Goal: Task Accomplishment & Management: Use online tool/utility

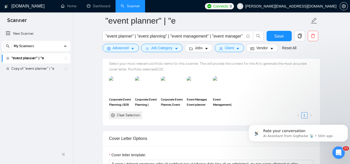
scroll to position [114, 0]
click at [296, 11] on span "[PERSON_NAME][EMAIL_ADDRESS][DOMAIN_NAME]" at bounding box center [287, 6] width 106 height 17
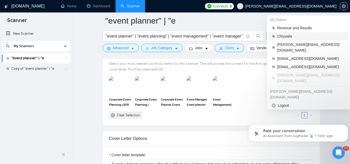
click at [286, 36] on span "Chrysalis" at bounding box center [311, 36] width 68 height 6
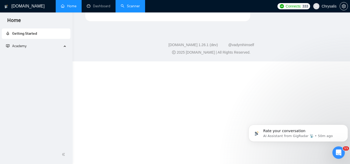
scroll to position [313, 0]
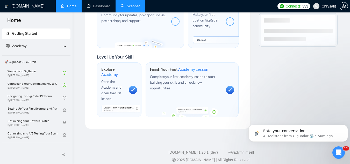
click at [129, 4] on link "Scanner" at bounding box center [130, 6] width 19 height 4
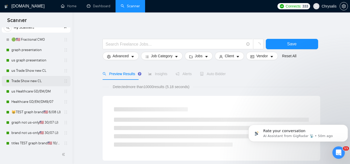
scroll to position [52, 0]
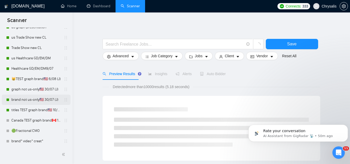
drag, startPoint x: 35, startPoint y: 101, endPoint x: 53, endPoint y: 100, distance: 18.2
click at [35, 101] on link "brand not us-only🇺🇸 30/07 (J)" at bounding box center [35, 100] width 49 height 10
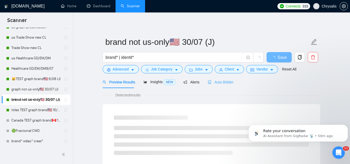
click at [219, 76] on div "Auto Bidder" at bounding box center [221, 82] width 26 height 12
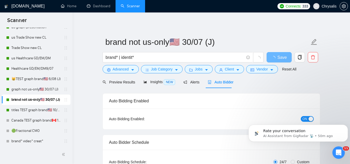
click at [221, 81] on span "Auto Bidder" at bounding box center [221, 82] width 26 height 4
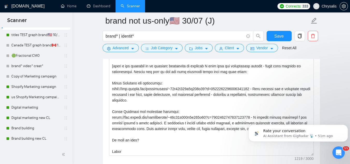
scroll to position [130, 0]
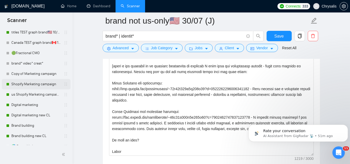
click at [25, 87] on link "Shopify Marketing campaign" at bounding box center [35, 84] width 49 height 10
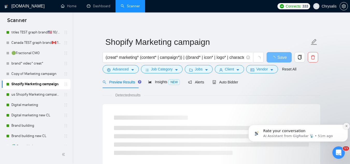
click at [346, 127] on icon "Dismiss notification" at bounding box center [346, 126] width 3 height 3
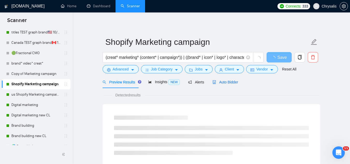
click at [221, 80] on span "Auto Bidder" at bounding box center [226, 82] width 26 height 4
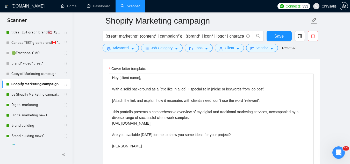
scroll to position [622, 0]
click at [39, 104] on link "Digital marketing" at bounding box center [35, 105] width 49 height 10
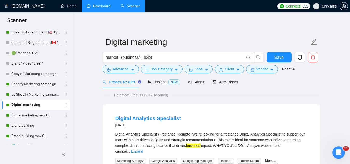
click at [110, 7] on link "Dashboard" at bounding box center [99, 6] width 24 height 4
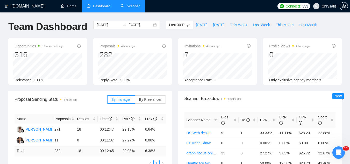
click at [234, 24] on span "This Week" at bounding box center [238, 25] width 17 height 6
type input "[DATE]"
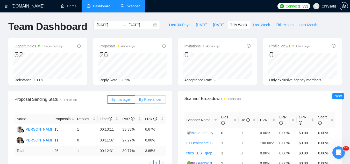
click at [157, 100] on span "By Freelancer" at bounding box center [150, 99] width 23 height 4
click at [135, 101] on input "By Freelancer" at bounding box center [135, 101] width 0 height 0
click at [122, 102] on label "By manager" at bounding box center [121, 99] width 28 height 8
click at [108, 101] on input "By manager" at bounding box center [108, 101] width 0 height 0
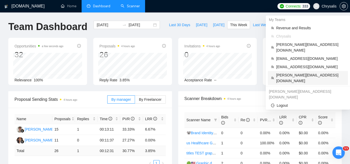
click at [294, 72] on span "[PERSON_NAME][EMAIL_ADDRESS][DOMAIN_NAME]" at bounding box center [310, 77] width 69 height 11
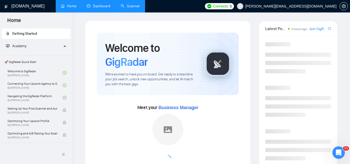
click at [98, 4] on link "Dashboard" at bounding box center [99, 6] width 24 height 4
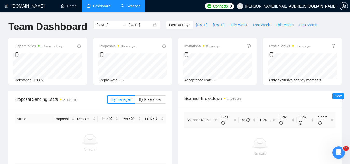
click at [129, 5] on link "Scanner" at bounding box center [130, 6] width 19 height 4
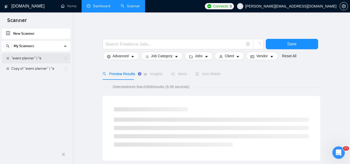
click at [29, 57] on link ""event planner" | "e" at bounding box center [35, 58] width 49 height 10
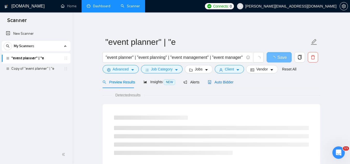
click at [219, 82] on span "Auto Bidder" at bounding box center [221, 82] width 26 height 4
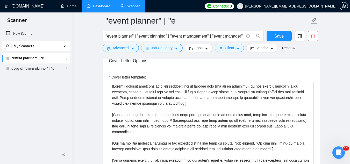
scroll to position [596, 0]
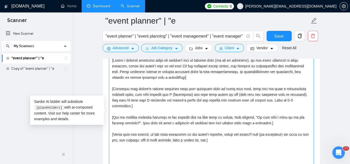
drag, startPoint x: 230, startPoint y: 138, endPoint x: 107, endPoint y: 55, distance: 148.2
click at [107, 55] on div ""event planner" | "e "event planner" | "event planning" | "event management" | …" at bounding box center [212, 151] width 218 height 1455
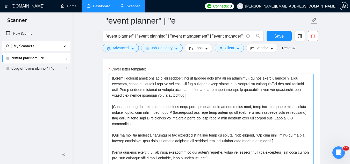
scroll to position [570, 0]
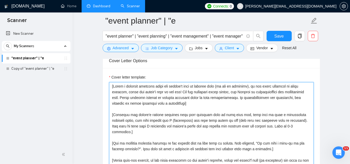
paste textarea "🎨 Hey! I'm available to hop on a call [DATE]. How does that sound? I bring 10+ …"
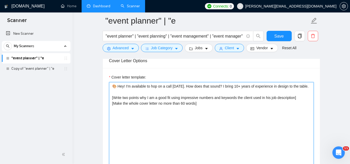
drag, startPoint x: 118, startPoint y: 87, endPoint x: 131, endPoint y: 76, distance: 17.3
click at [118, 86] on textarea "🎨 Hey! I'm available to hop on a call [DATE]. How does that sound? I bring 10+ …" at bounding box center [211, 140] width 205 height 117
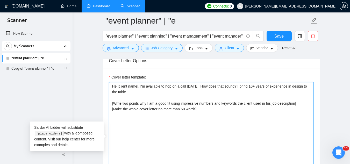
click at [249, 85] on textarea "He [client name], I'm available to hop on a call [DATE]. How does that sound? I…" at bounding box center [211, 140] width 205 height 117
click at [163, 108] on textarea "He [client name], I'm available to hop on a call [DATE]. How does that sound? I…" at bounding box center [211, 140] width 205 height 117
type textarea "He [client name], I'm available to hop on a call [DATE]. How does that sound? I…"
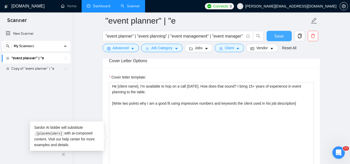
click at [278, 37] on span "Save" at bounding box center [279, 36] width 9 height 6
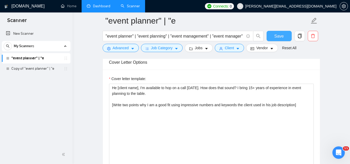
scroll to position [544, 0]
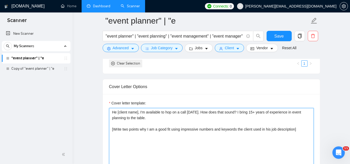
click at [303, 130] on textarea "He [client name], I'm available to hop on a call [DATE]. How does that sound? I…" at bounding box center [211, 166] width 205 height 117
paste textarea "[Share an example of my relevant Data Engineer projects and outcomes with numbe…"
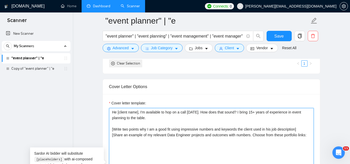
click at [303, 130] on textarea "He [client name], I'm available to hop on a call [DATE]. How does that sound? I…" at bounding box center [211, 166] width 205 height 117
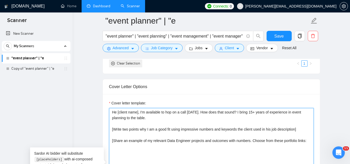
click at [189, 140] on textarea "He [client name], I'm available to hop on a call [DATE]. How does that sound? I…" at bounding box center [211, 166] width 205 height 117
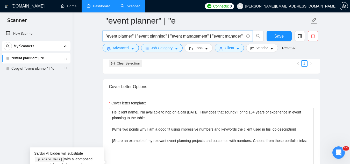
click at [217, 36] on input ""event planner" | "event planning" | "event management" | "event manager" | "ev…" at bounding box center [175, 36] width 138 height 6
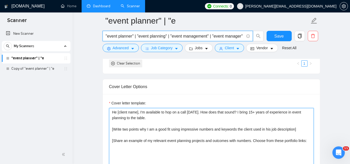
click at [309, 142] on textarea "He [client name], I'm available to hop on a call [DATE]. How does that sound? I…" at bounding box center [211, 166] width 205 height 117
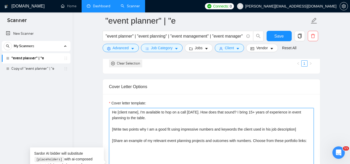
paste textarea "[URL][DOMAIN_NAME]"
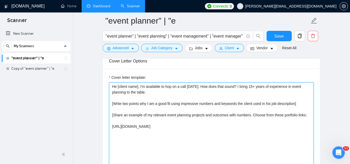
scroll to position [570, 0]
click at [253, 127] on textarea "He [client name], I'm available to hop on a call [DATE]. How does that sound? I…" at bounding box center [211, 140] width 205 height 117
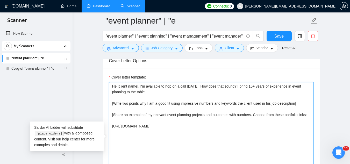
click at [261, 125] on textarea "He [client name], I'm available to hop on a call [DATE]. How does that sound? I…" at bounding box center [211, 140] width 205 height 117
paste textarea "[URL][DOMAIN_NAME]"
click at [272, 134] on textarea "He [client name], I'm available to hop on a call [DATE]. How does that sound? I…" at bounding box center [211, 140] width 205 height 117
paste textarea "[URL][DOMAIN_NAME]"
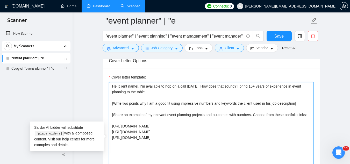
click at [259, 139] on textarea "He [client name], I'm available to hop on a call [DATE]. How does that sound? I…" at bounding box center [211, 140] width 205 height 117
paste textarea "[URL][DOMAIN_NAME]"
click at [264, 144] on textarea "He [client name], I'm available to hop on a call [DATE]. How does that sound? I…" at bounding box center [211, 140] width 205 height 117
paste textarea "[URL][DOMAIN_NAME]"
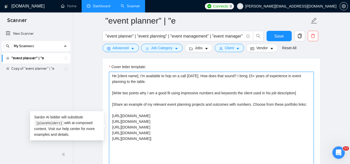
scroll to position [596, 0]
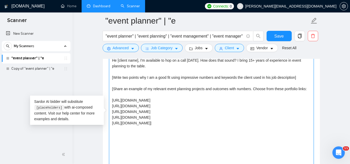
paste textarea "Quick Q: [Ask one strategic question that is easy to answer]"
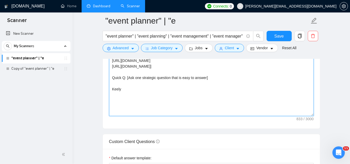
scroll to position [622, 0]
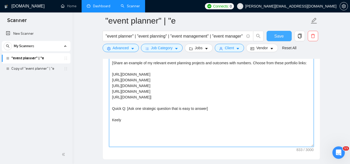
type textarea "He [client name], I'm available to hop on a call [DATE]. How does that sound? I…"
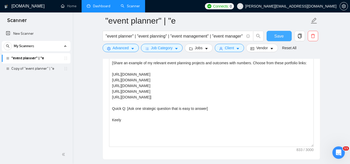
click at [276, 38] on span "Save" at bounding box center [279, 36] width 9 height 6
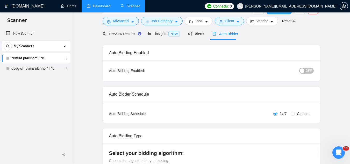
scroll to position [0, 0]
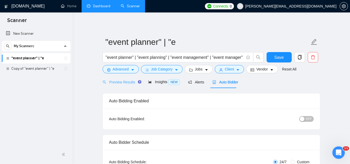
click at [117, 79] on div "Preview Results" at bounding box center [121, 82] width 37 height 12
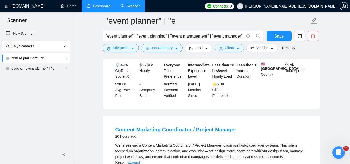
scroll to position [233, 0]
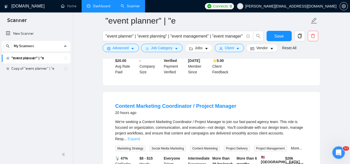
click at [140, 137] on link "Expand" at bounding box center [134, 139] width 12 height 4
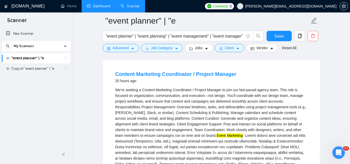
scroll to position [259, 0]
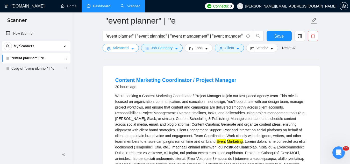
click at [122, 47] on span "Advanced" at bounding box center [121, 48] width 16 height 6
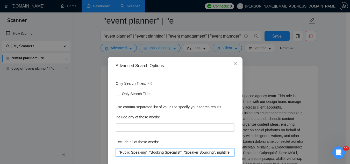
click at [116, 153] on input ""Public Speaking", "Booking Specialist", "Speaker Sourcing", nightlife, "Club M…" at bounding box center [175, 152] width 119 height 8
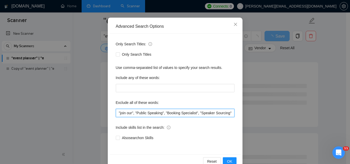
scroll to position [52, 0]
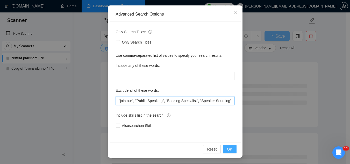
type input ""join our", "Public Speaking", "Booking Specialist", "Speaker Sourcing", nightl…"
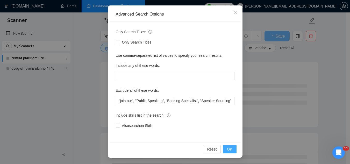
click at [232, 152] on button "OK" at bounding box center [229, 149] width 13 height 8
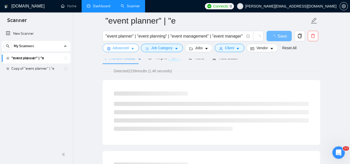
scroll to position [0, 0]
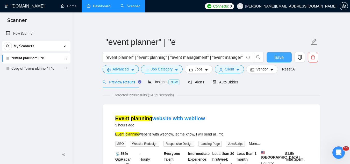
click at [276, 60] on span "Save" at bounding box center [279, 57] width 9 height 6
click at [155, 81] on span "Insights NEW" at bounding box center [164, 82] width 32 height 4
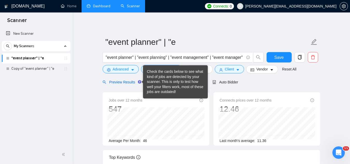
click at [121, 82] on span "Preview Results" at bounding box center [121, 82] width 37 height 4
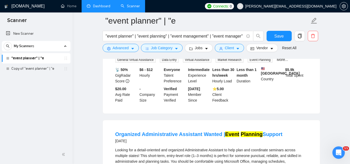
scroll to position [156, 0]
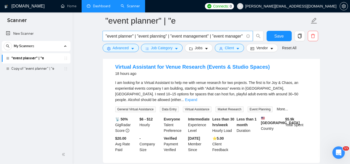
click at [169, 37] on input ""event planner" | "event planning" | "event management" | "event manager" | "ev…" at bounding box center [175, 36] width 138 height 6
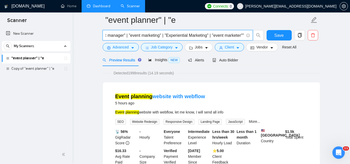
scroll to position [0, 0]
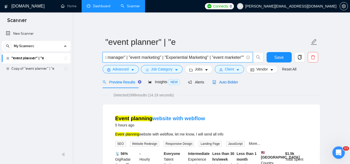
click at [222, 83] on span "Auto Bidder" at bounding box center [226, 82] width 26 height 4
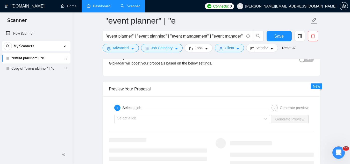
scroll to position [1011, 0]
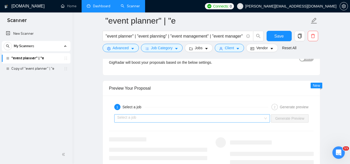
click at [165, 118] on input "search" at bounding box center [190, 119] width 146 height 8
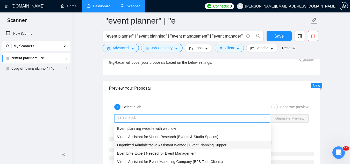
click at [174, 146] on span "Organized Administrative Assistant Wanted | Event Planning Suppor ..." at bounding box center [173, 145] width 113 height 4
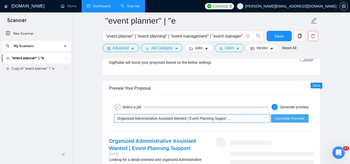
click at [276, 118] on span "Generate Preview" at bounding box center [289, 119] width 29 height 6
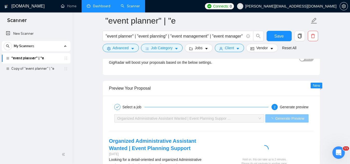
scroll to position [1063, 0]
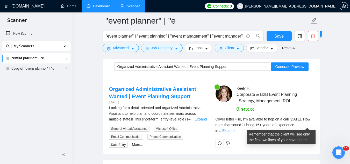
click at [235, 129] on link "Expand" at bounding box center [228, 131] width 12 height 4
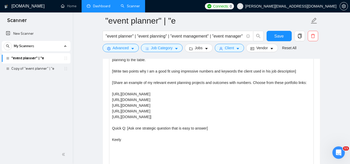
scroll to position [596, 0]
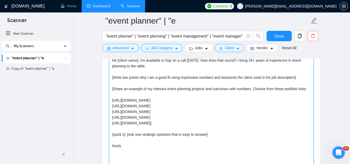
click at [264, 89] on textarea "He [client name], I'm available to hop on a call [DATE]. How does that sound? I…" at bounding box center [211, 114] width 205 height 117
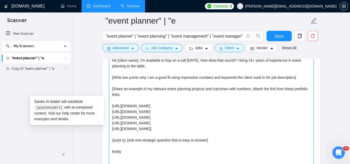
click at [224, 95] on textarea "He [client name], I'm available to hop on a call [DATE]. How does that sound? I…" at bounding box center [211, 114] width 205 height 117
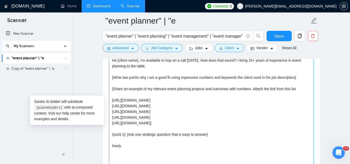
click at [277, 90] on textarea "He [client name], I'm available to hop on a call [DATE]. How does that sound? I…" at bounding box center [211, 114] width 205 height 117
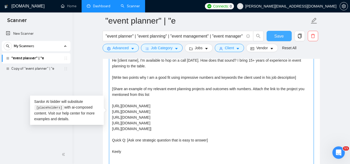
type textarea "He [client name], I'm available to hop on a call [DATE]. How does that sound? I…"
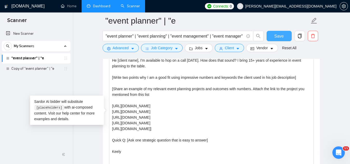
click at [279, 34] on span "Save" at bounding box center [279, 36] width 9 height 6
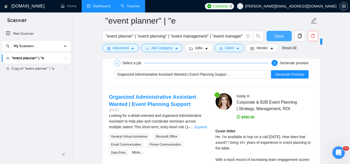
scroll to position [1011, 0]
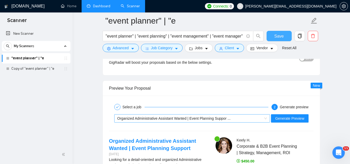
click at [227, 120] on span "Organized Administrative Assistant Wanted | Event Planning Suppor ..." at bounding box center [173, 118] width 113 height 4
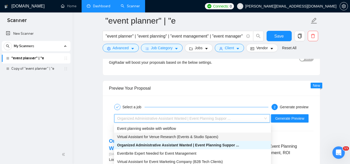
click at [188, 136] on span "Virtual Assistant for Venue Research (Events & Studio Spaces)" at bounding box center [167, 137] width 101 height 4
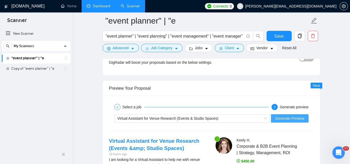
click at [284, 119] on span "Generate Preview" at bounding box center [289, 119] width 29 height 6
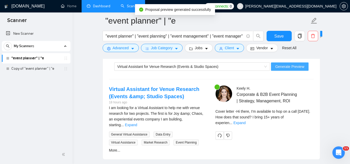
scroll to position [1063, 0]
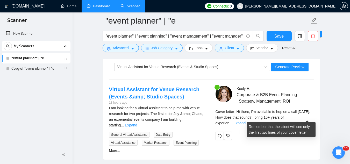
click at [246, 121] on link "Expand" at bounding box center [240, 123] width 12 height 4
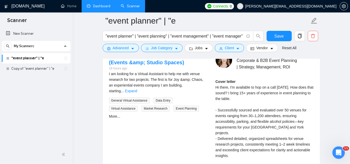
scroll to position [1089, 0]
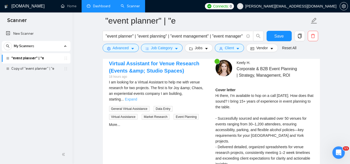
click at [137, 97] on link "Expand" at bounding box center [131, 99] width 12 height 4
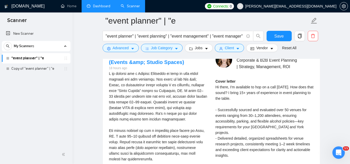
scroll to position [1037, 0]
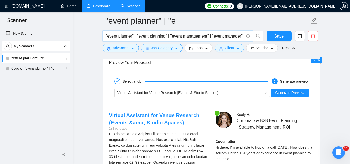
click at [213, 35] on input ""event planner" | "event planning" | "event management" | "event manager" | "ev…" at bounding box center [175, 36] width 138 height 6
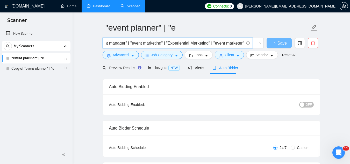
scroll to position [0, 0]
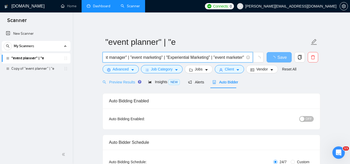
type input ""event planner" | "event planning" | "event management" | "event manager" | "ev…"
click at [117, 79] on div "Preview Results" at bounding box center [121, 82] width 37 height 12
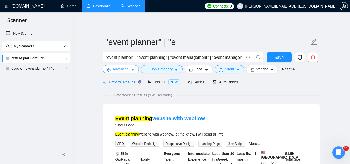
click at [122, 72] on button "Advanced" at bounding box center [121, 69] width 36 height 8
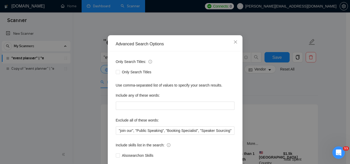
scroll to position [52, 0]
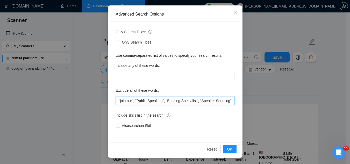
click at [142, 101] on input ""join our", "Public Speaking", "Booking Specialist", "Speaker Sourcing", nightl…" at bounding box center [175, 101] width 119 height 8
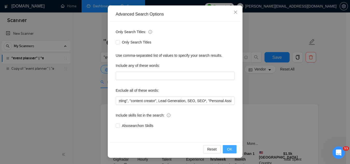
click at [232, 151] on button "OK" at bounding box center [229, 149] width 13 height 8
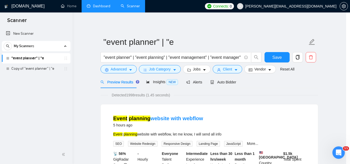
scroll to position [26, 0]
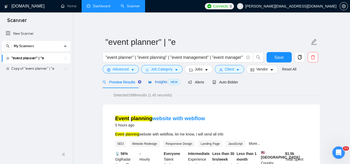
click at [155, 80] on span "Insights NEW" at bounding box center [164, 82] width 32 height 4
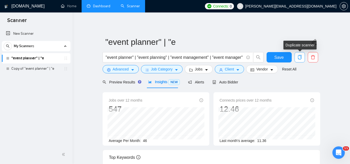
click at [298, 59] on icon "copy" at bounding box center [300, 57] width 5 height 5
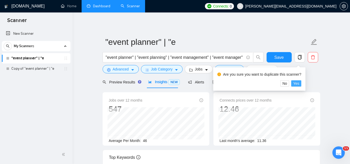
click at [295, 83] on span "Yes" at bounding box center [296, 84] width 6 height 6
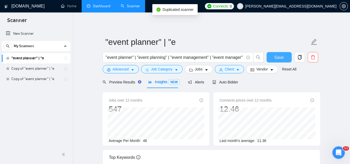
click at [277, 55] on span "Save" at bounding box center [279, 57] width 9 height 6
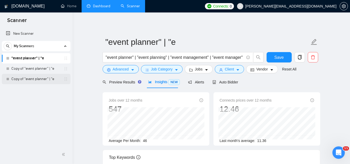
click at [38, 82] on link "Copy of "event planner" | "e" at bounding box center [35, 79] width 49 height 10
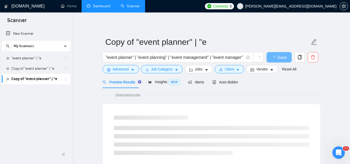
drag, startPoint x: 107, startPoint y: 59, endPoint x: 121, endPoint y: 51, distance: 16.2
click at [107, 59] on input ""event planner" | "event planning" | "event management" | "event manager" | "ev…" at bounding box center [175, 57] width 138 height 6
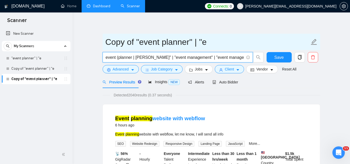
type input "event (planner | [PERSON_NAME]" | "event management" | "event manager" | "event…"
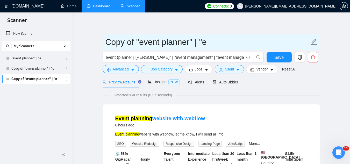
click at [131, 47] on input "Copy of "event planner" | "e" at bounding box center [208, 42] width 204 height 13
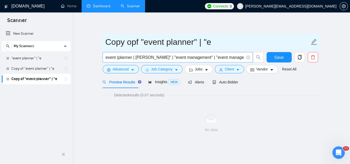
click at [130, 54] on form "Copy opf "event planner" | "e event (planner | [PERSON_NAME]" | "event manageme…" at bounding box center [212, 55] width 218 height 42
type input "Copy opf "event planner" | "e"
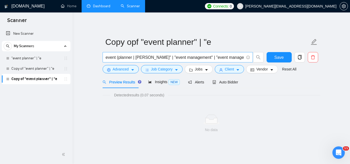
click at [137, 62] on span "event (planner | [PERSON_NAME]" | "event management" | "event manager" | "event…" at bounding box center [178, 57] width 150 height 10
drag, startPoint x: 137, startPoint y: 61, endPoint x: 136, endPoint y: 58, distance: 3.0
click at [136, 59] on span "event (planner | [PERSON_NAME]" | "event management" | "event manager" | "event…" at bounding box center [178, 57] width 150 height 10
click at [136, 58] on input "event (planner | [PERSON_NAME]" | "event management" | "event manager" | "event…" at bounding box center [175, 57] width 138 height 6
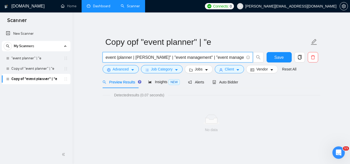
click at [136, 58] on input "event (planner | [PERSON_NAME]" | "event management" | "event manager" | "event…" at bounding box center [175, 57] width 138 height 6
click at [138, 60] on input "event (planner | [PERSON_NAME]" | "event management" | "event manager" | "event…" at bounding box center [175, 57] width 138 height 6
click at [137, 59] on input "event (planner | [PERSON_NAME]" | "event management" | "event manager" | "event…" at bounding box center [175, 57] width 138 height 6
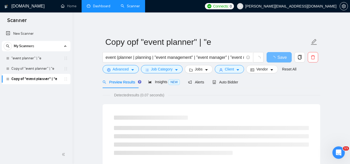
click at [167, 50] on form "Copy opf "event planner" | "e event (planner | planning | "event management" | …" at bounding box center [212, 55] width 218 height 42
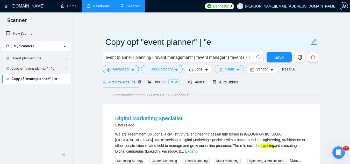
drag, startPoint x: 168, startPoint y: 58, endPoint x: 182, endPoint y: 50, distance: 15.9
click at [169, 57] on input "event (planner | planning | "event management" | "event manager" | "event marke…" at bounding box center [175, 57] width 138 height 6
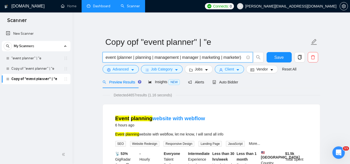
click at [115, 57] on input "event (planner | planning | management | manager | marketing | marketer)" at bounding box center [175, 57] width 138 height 6
type input "event (planner | planning | management | manager | marketing | marketer)"
click at [280, 57] on span "Save" at bounding box center [279, 57] width 9 height 6
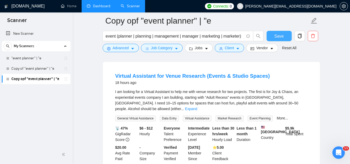
scroll to position [156, 0]
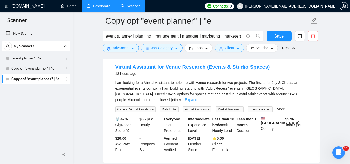
click at [197, 98] on link "Expand" at bounding box center [191, 100] width 12 height 4
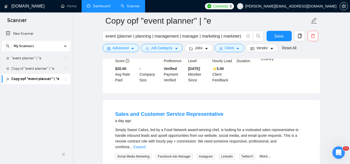
scroll to position [311, 0]
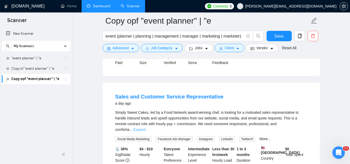
click at [146, 128] on link "Expand" at bounding box center [140, 130] width 12 height 4
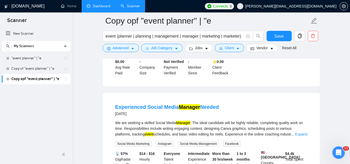
scroll to position [700, 0]
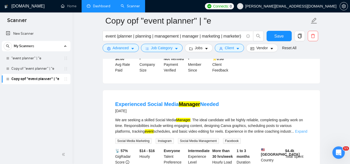
click at [301, 134] on link "Expand" at bounding box center [301, 131] width 12 height 4
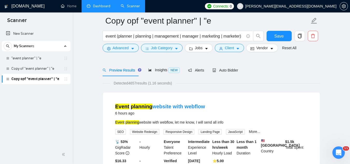
scroll to position [0, 0]
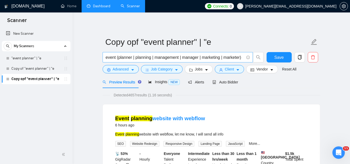
drag, startPoint x: 104, startPoint y: 57, endPoint x: 124, endPoint y: 57, distance: 19.7
click at [124, 57] on span "event (planner | planning | management | manager | marketing | marketer)" at bounding box center [178, 57] width 150 height 10
drag, startPoint x: 107, startPoint y: 58, endPoint x: 122, endPoint y: 58, distance: 15.3
click at [122, 58] on input "event (planner | planning | management | manager | marketing | marketer)" at bounding box center [175, 57] width 138 height 6
drag, startPoint x: 106, startPoint y: 58, endPoint x: 150, endPoint y: 58, distance: 44.6
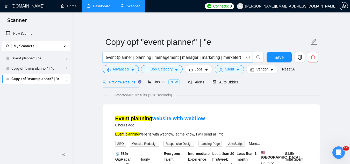
click at [150, 58] on input "event (planner | planning | management | manager | marketing | marketer)" at bounding box center [175, 57] width 138 height 6
click at [226, 106] on div "Event planning website with webflow 6 hours ago Event planning website with web…" at bounding box center [211, 150] width 217 height 93
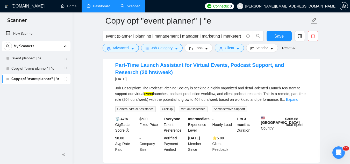
scroll to position [959, 0]
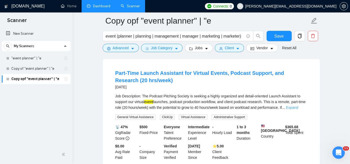
click at [297, 110] on link "Expand" at bounding box center [292, 108] width 12 height 4
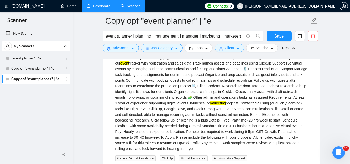
scroll to position [985, 0]
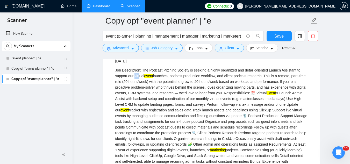
drag, startPoint x: 136, startPoint y: 90, endPoint x: 141, endPoint y: 90, distance: 4.9
click at [141, 90] on div "Job Description: The Podcast Pitching Society is seeking a highly organized and…" at bounding box center [211, 132] width 192 height 131
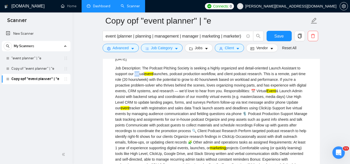
scroll to position [959, 0]
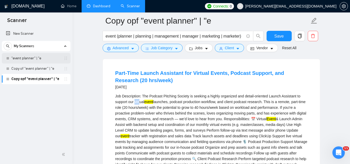
click at [34, 60] on link ""event planner" | "e" at bounding box center [35, 58] width 49 height 10
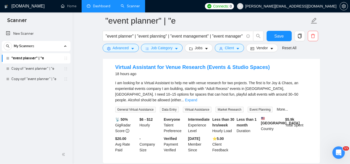
scroll to position [156, 0]
click at [197, 98] on link "Expand" at bounding box center [191, 100] width 12 height 4
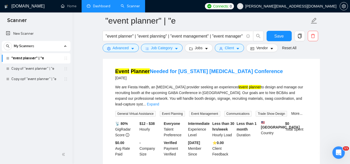
scroll to position [907, 0]
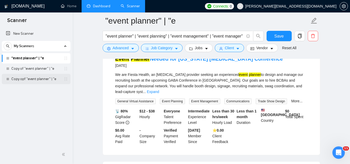
click at [40, 76] on link "Copy opf "event planner" | "e" at bounding box center [35, 79] width 49 height 10
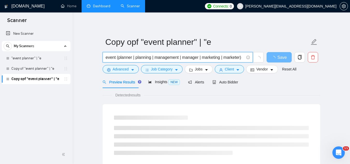
drag, startPoint x: 200, startPoint y: 57, endPoint x: 177, endPoint y: 55, distance: 22.7
click at [177, 55] on input "event (planner | planning | management | manager | marketing | marketer)" at bounding box center [175, 57] width 138 height 6
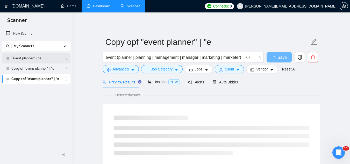
click at [39, 60] on link ""event planner" | "e" at bounding box center [35, 58] width 49 height 10
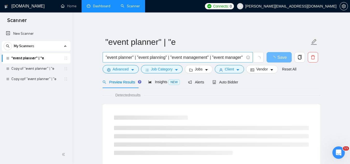
click at [179, 58] on input ""event planner" | "event planning" | "event management" | "event manager" | "ev…" at bounding box center [175, 57] width 138 height 6
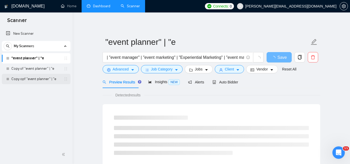
click at [20, 80] on link "Copy opf "event planner" | "e" at bounding box center [35, 79] width 49 height 10
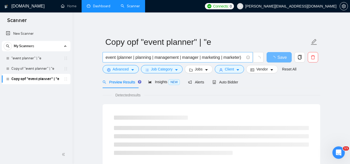
click at [121, 59] on input "event (planner | planning | management | manager | marketing | marketer)" at bounding box center [175, 57] width 138 height 6
paste input ""Experiential Marketing""
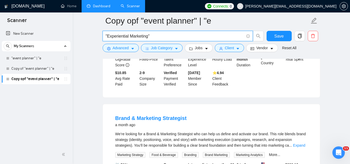
scroll to position [130, 0]
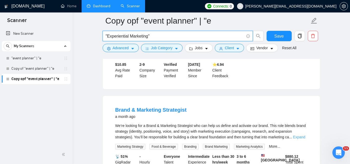
type input ""Experiential Marketing""
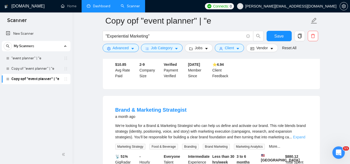
click at [301, 135] on link "Expand" at bounding box center [299, 137] width 12 height 4
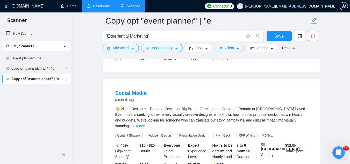
scroll to position [467, 0]
